Goal: Transaction & Acquisition: Download file/media

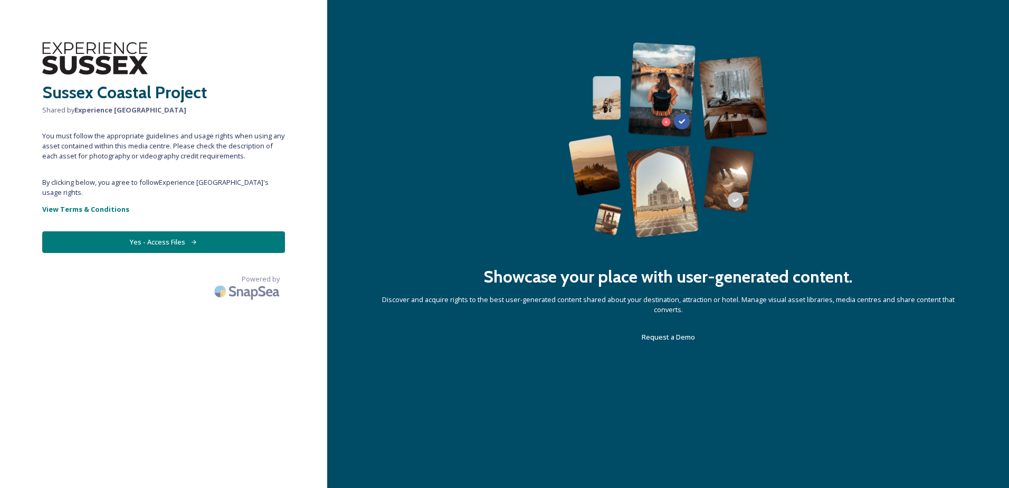
click at [182, 231] on button "Yes - Access Files" at bounding box center [163, 242] width 243 height 22
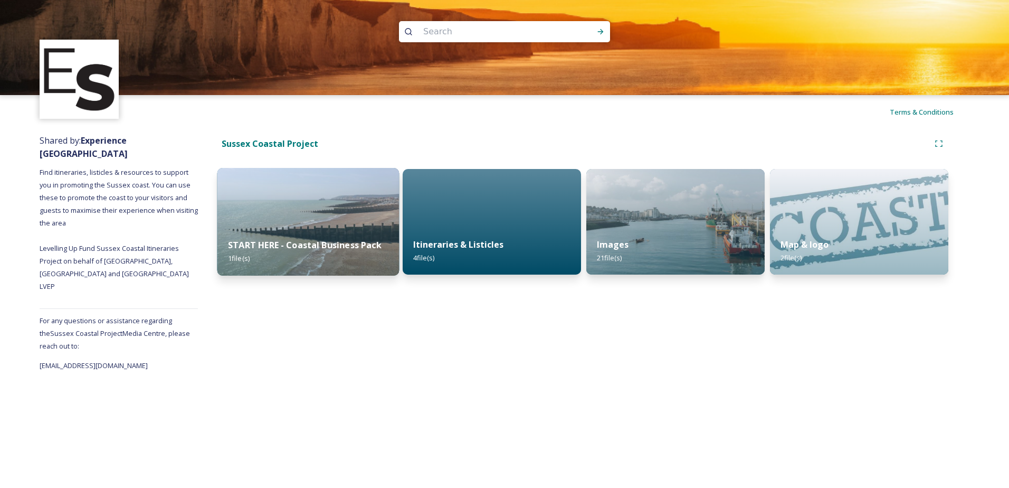
click at [321, 202] on img at bounding box center [308, 222] width 182 height 108
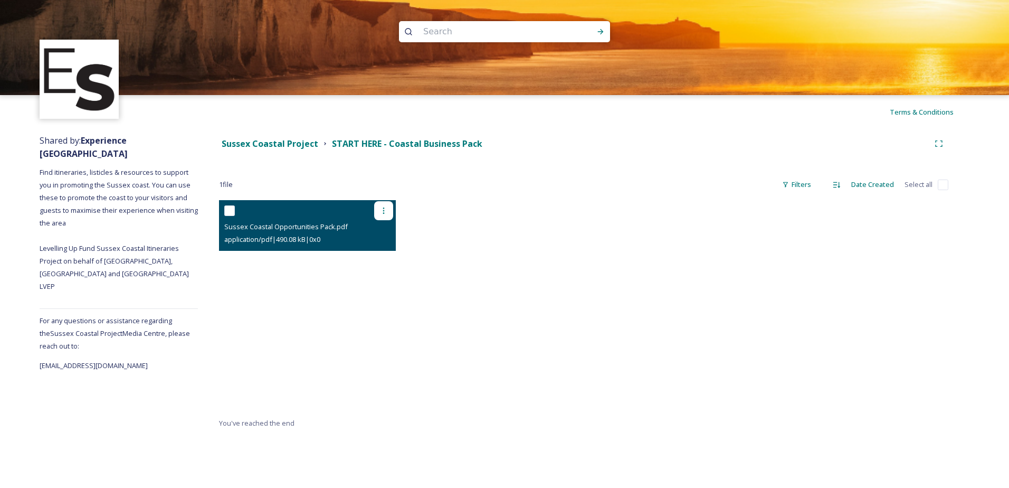
click at [386, 205] on div at bounding box center [383, 210] width 19 height 19
click at [370, 257] on span "Download" at bounding box center [371, 254] width 32 height 10
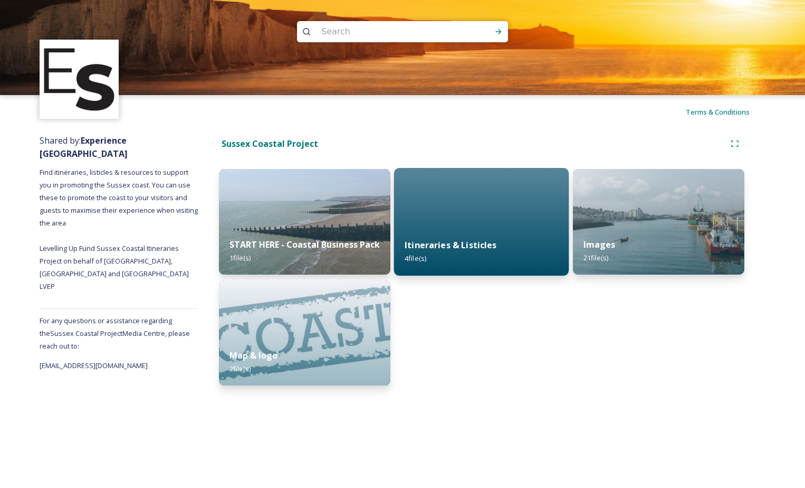
click at [452, 249] on strong "Itineraries & Listicles" at bounding box center [451, 245] width 92 height 12
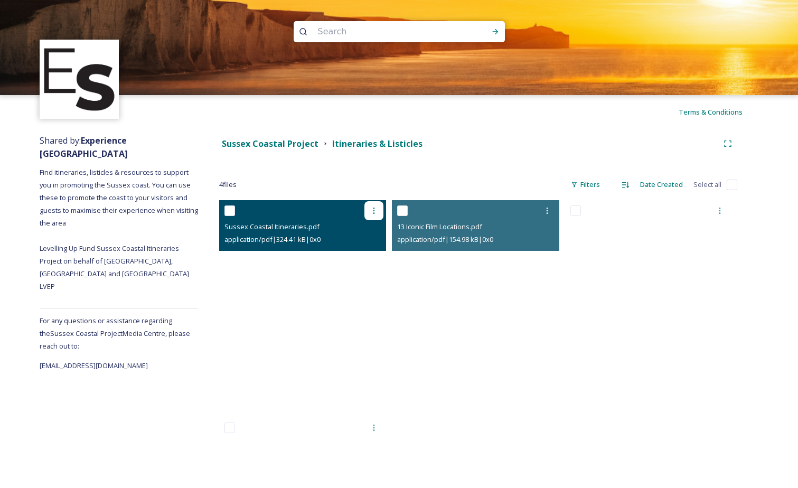
click at [373, 215] on div at bounding box center [373, 210] width 19 height 19
click at [365, 252] on span "Download" at bounding box center [361, 254] width 32 height 10
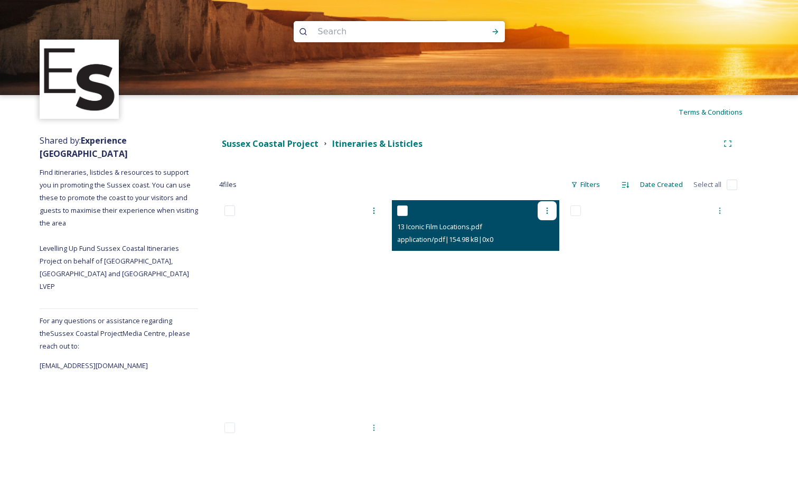
click at [548, 214] on icon at bounding box center [547, 210] width 8 height 8
click at [530, 258] on span "Download" at bounding box center [534, 254] width 32 height 10
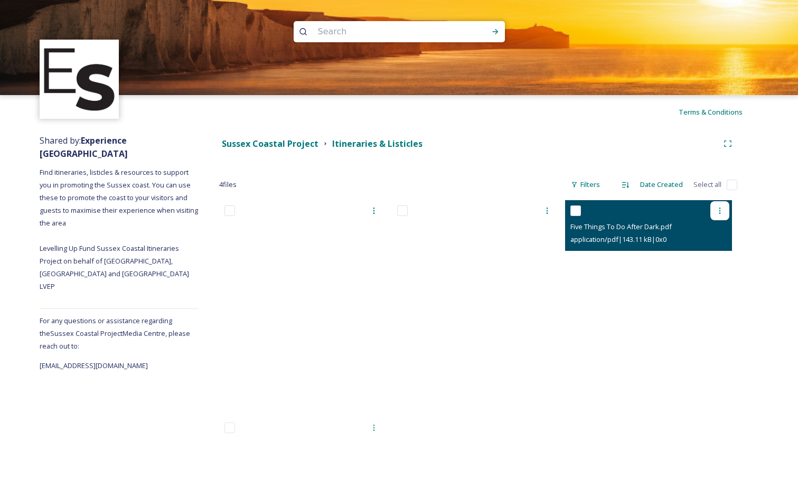
click at [716, 206] on icon at bounding box center [719, 210] width 8 height 8
click at [699, 255] on span "Download" at bounding box center [707, 254] width 32 height 10
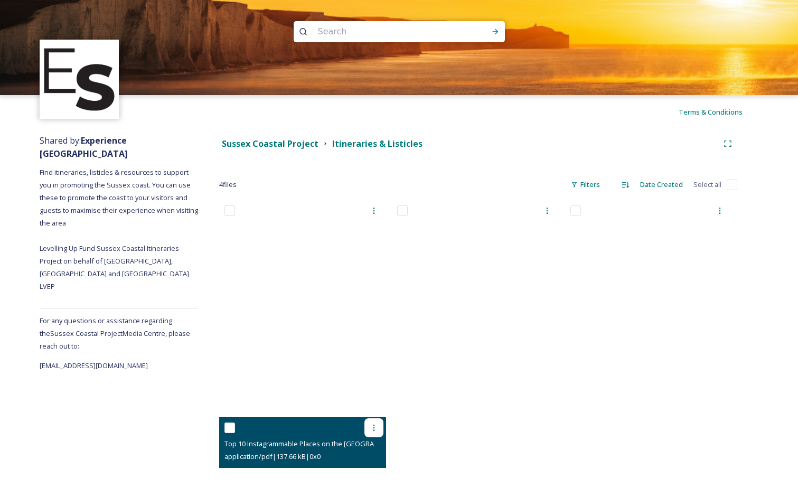
click at [374, 424] on icon at bounding box center [373, 427] width 8 height 8
click at [356, 469] on span "Download" at bounding box center [361, 471] width 32 height 10
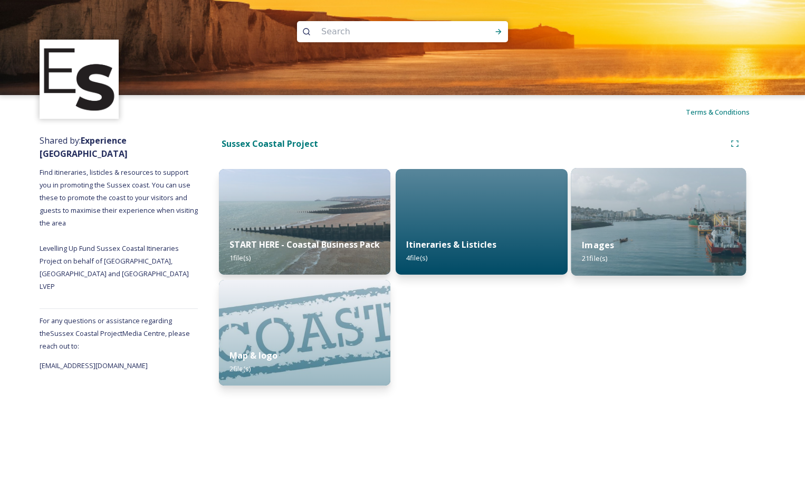
click at [666, 230] on div "Images 21 file(s)" at bounding box center [658, 251] width 175 height 48
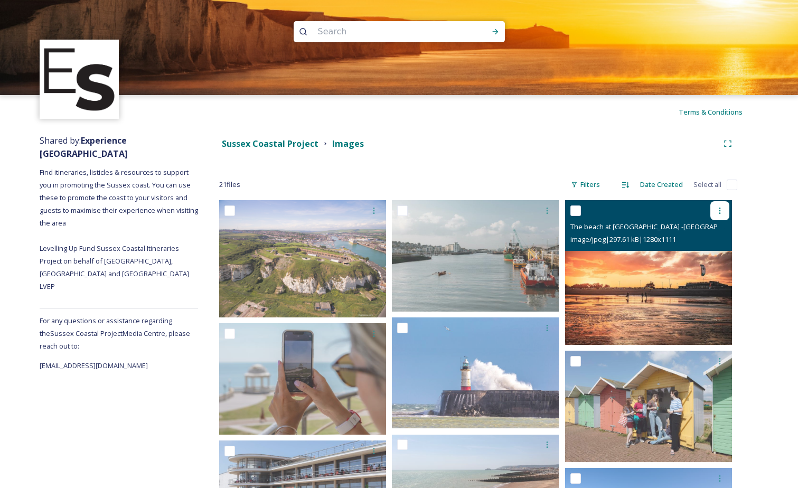
click at [715, 213] on icon at bounding box center [719, 210] width 8 height 8
click at [709, 253] on span "Download" at bounding box center [707, 254] width 32 height 10
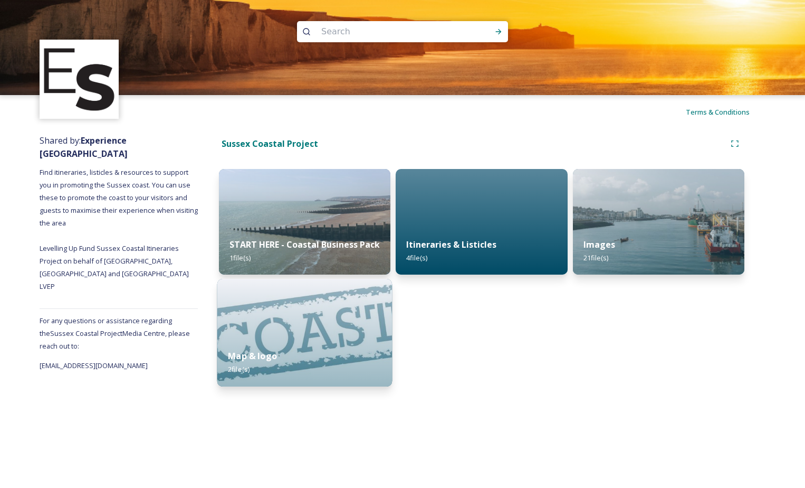
click at [285, 327] on img at bounding box center [304, 333] width 175 height 108
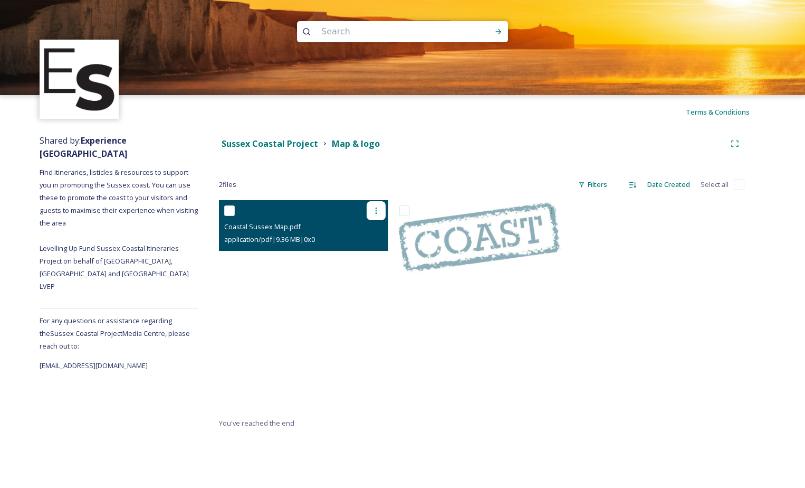
click at [379, 208] on icon at bounding box center [376, 210] width 8 height 8
click at [359, 252] on span "Download" at bounding box center [364, 254] width 32 height 10
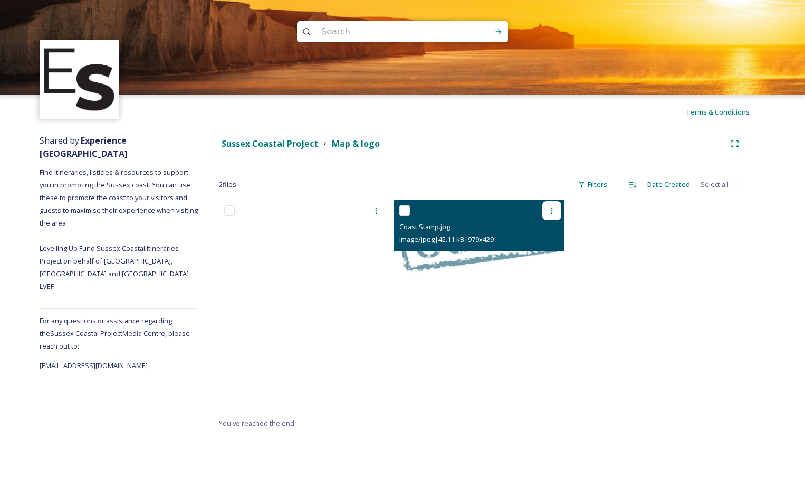
click at [548, 209] on icon at bounding box center [552, 210] width 8 height 8
click at [534, 253] on span "Download" at bounding box center [540, 254] width 32 height 10
